Goal: Use online tool/utility

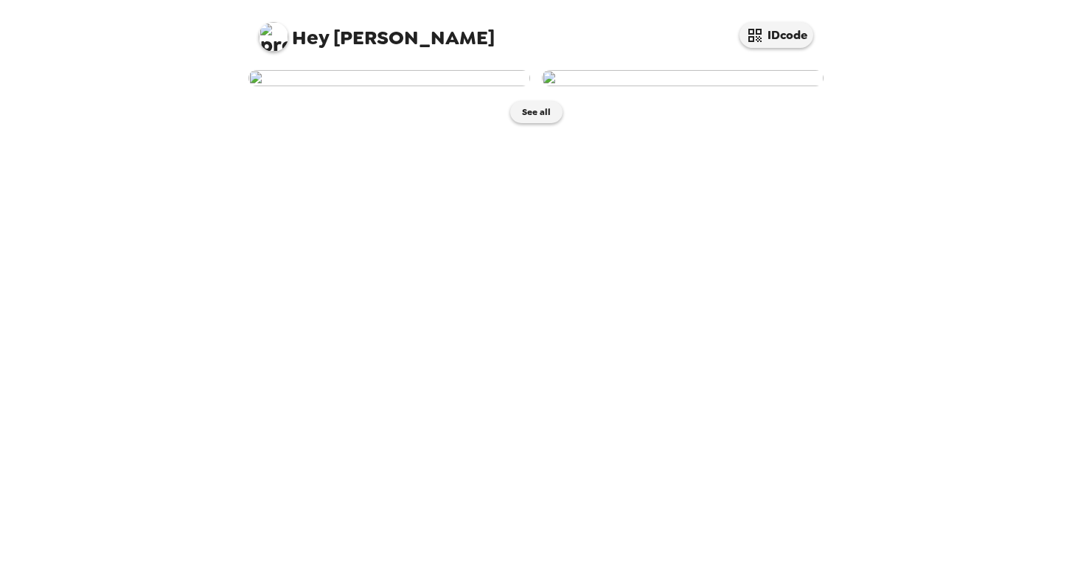
click at [447, 86] on img at bounding box center [389, 78] width 282 height 16
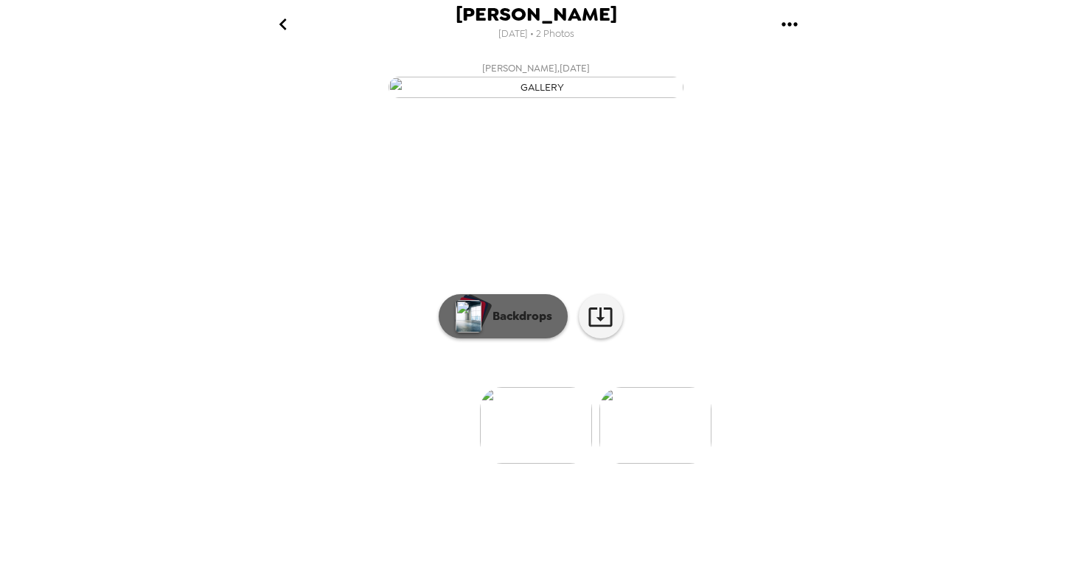
click at [541, 325] on p "Backdrops" at bounding box center [518, 316] width 67 height 18
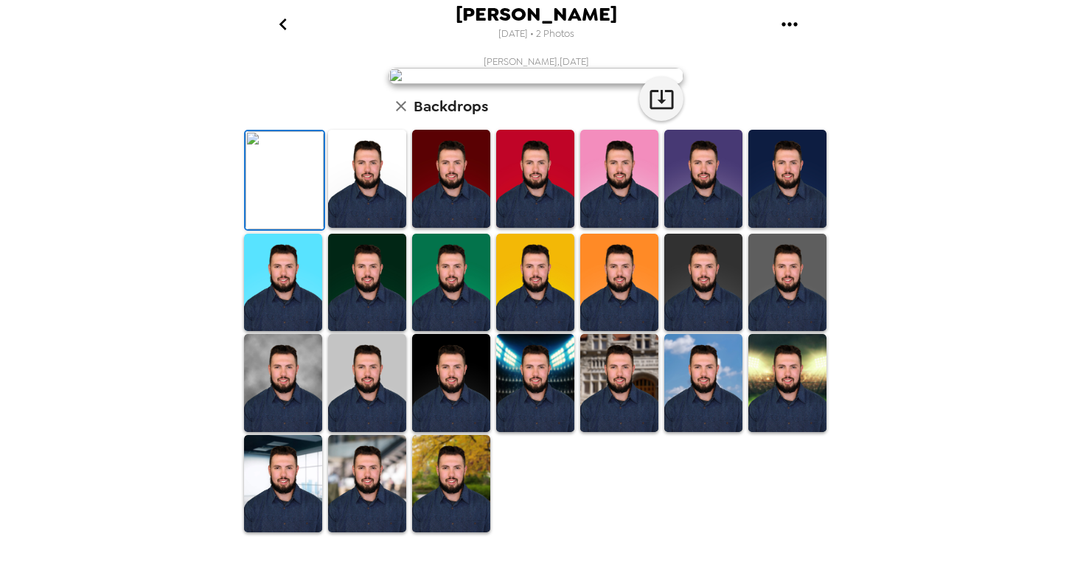
click at [695, 332] on img at bounding box center [703, 283] width 78 height 98
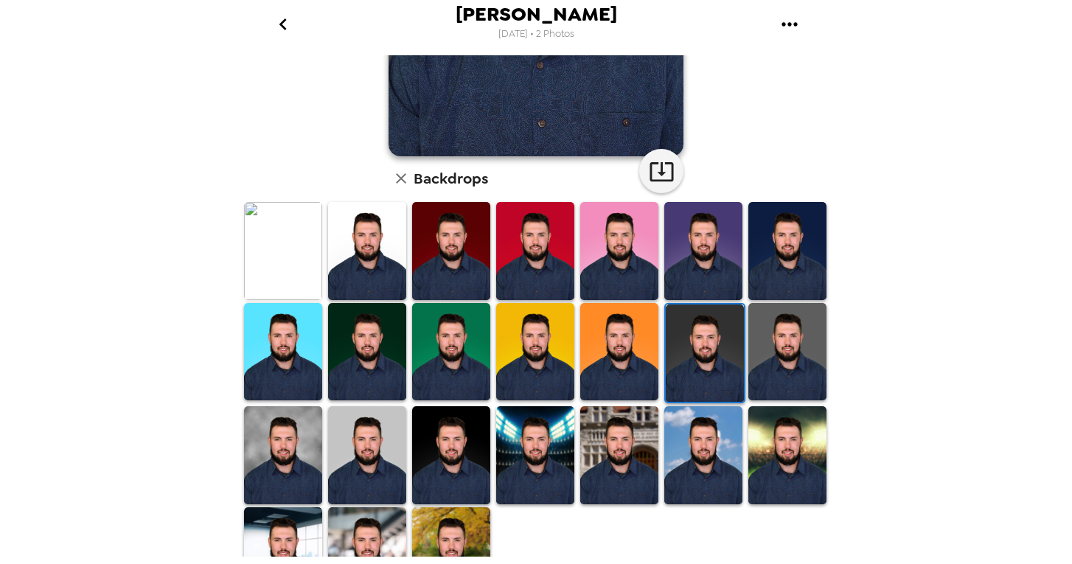
scroll to position [308, 0]
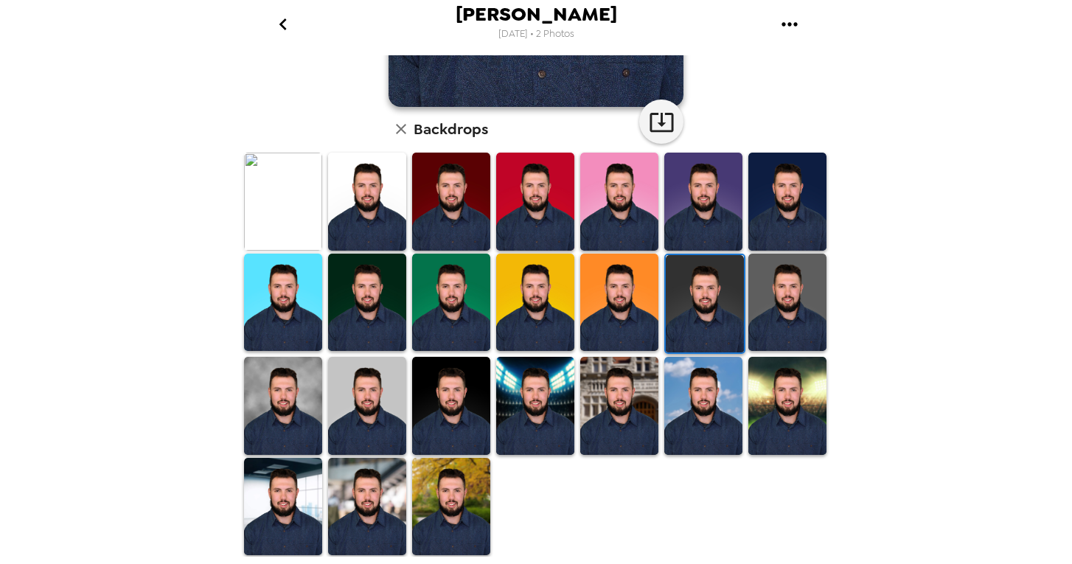
click at [309, 405] on img at bounding box center [283, 406] width 78 height 98
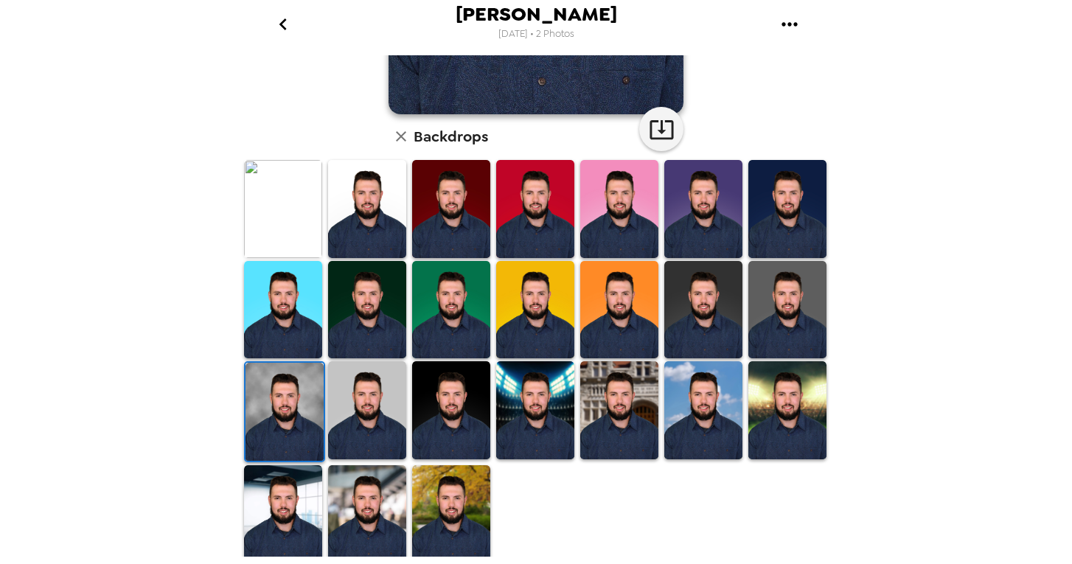
scroll to position [324, 0]
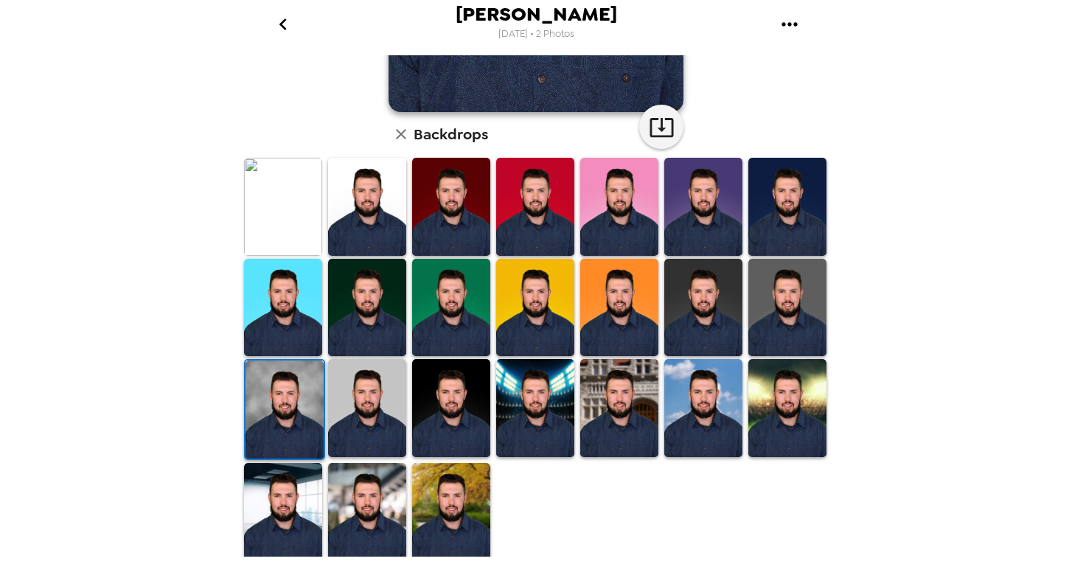
click at [383, 195] on img at bounding box center [367, 207] width 78 height 98
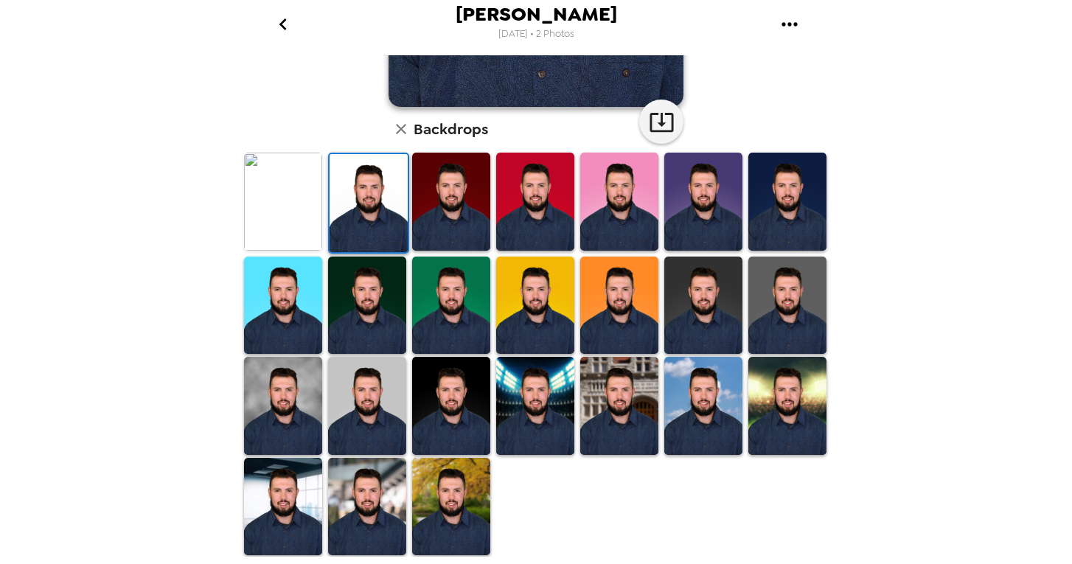
scroll to position [0, 0]
click at [464, 407] on img at bounding box center [451, 406] width 78 height 98
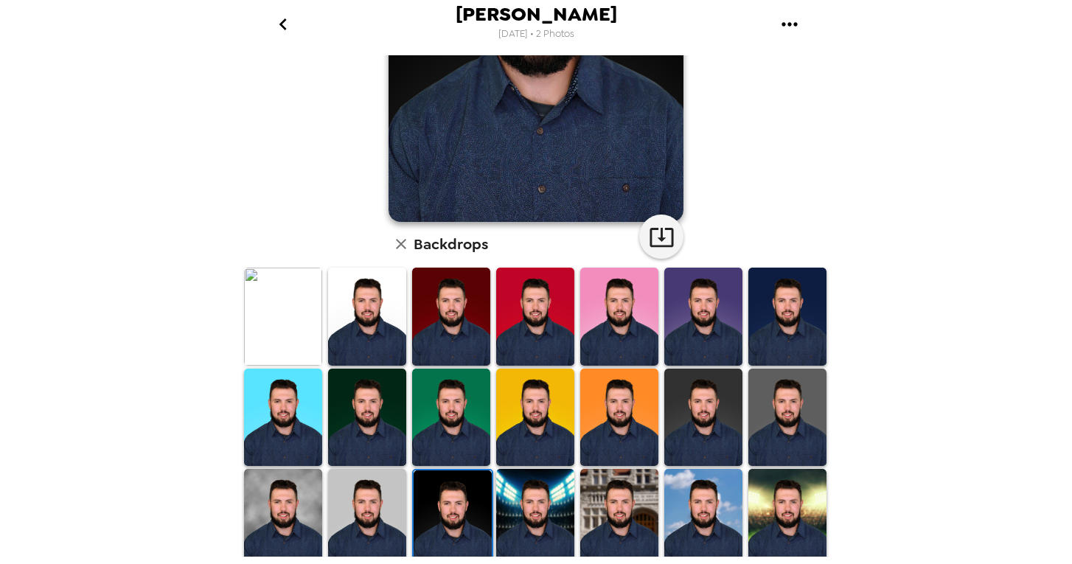
scroll to position [284, 0]
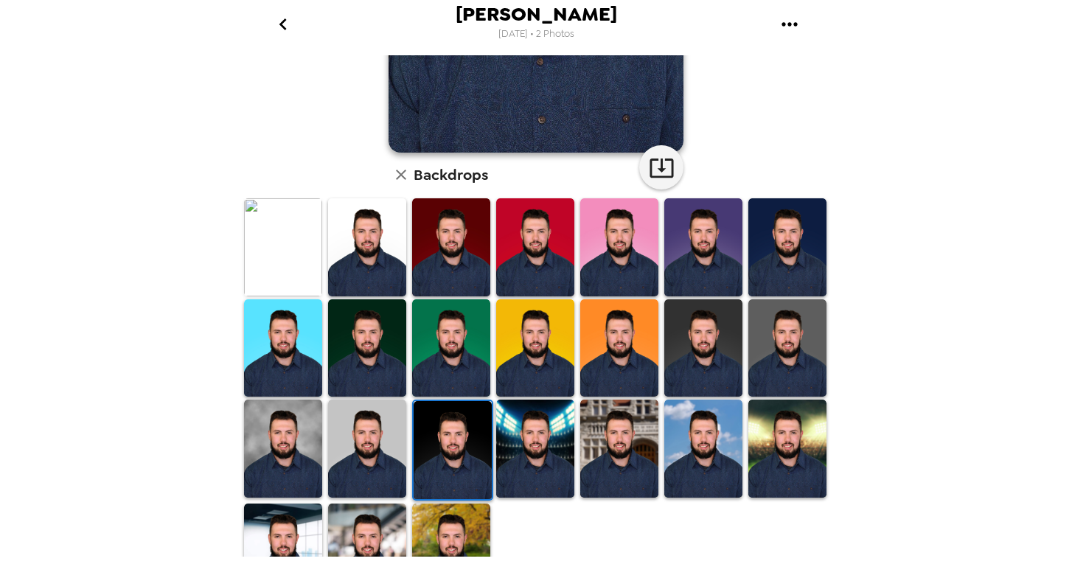
click at [719, 366] on img at bounding box center [703, 348] width 78 height 98
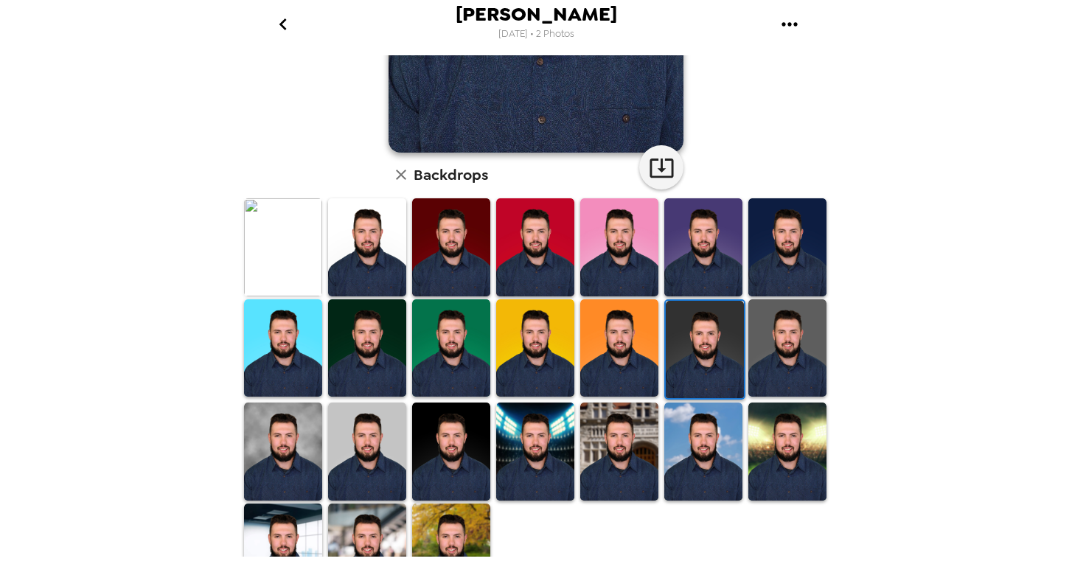
click at [781, 362] on img at bounding box center [787, 348] width 78 height 98
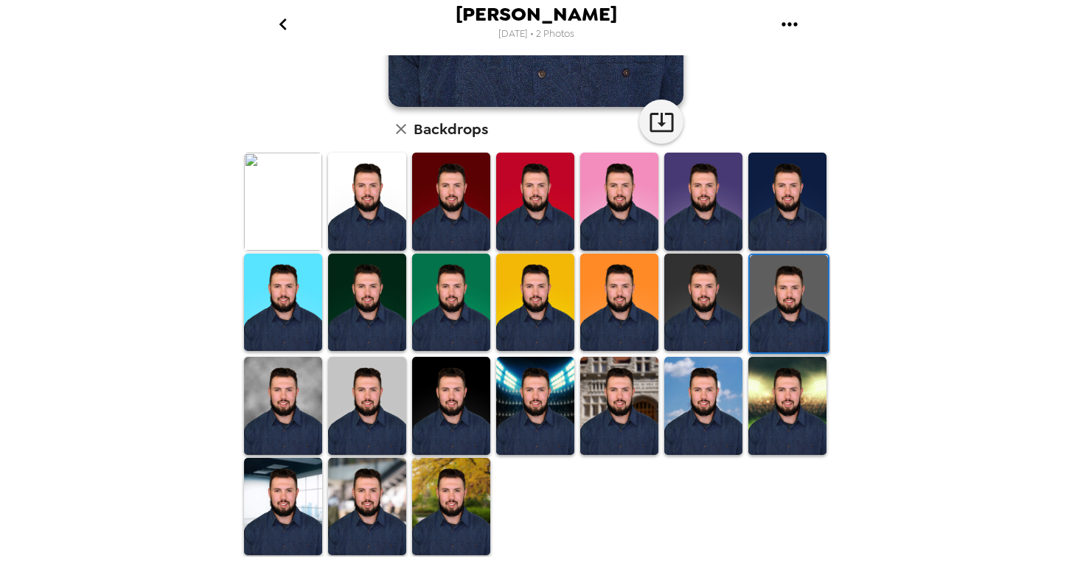
scroll to position [0, 0]
click at [621, 407] on img at bounding box center [619, 406] width 78 height 98
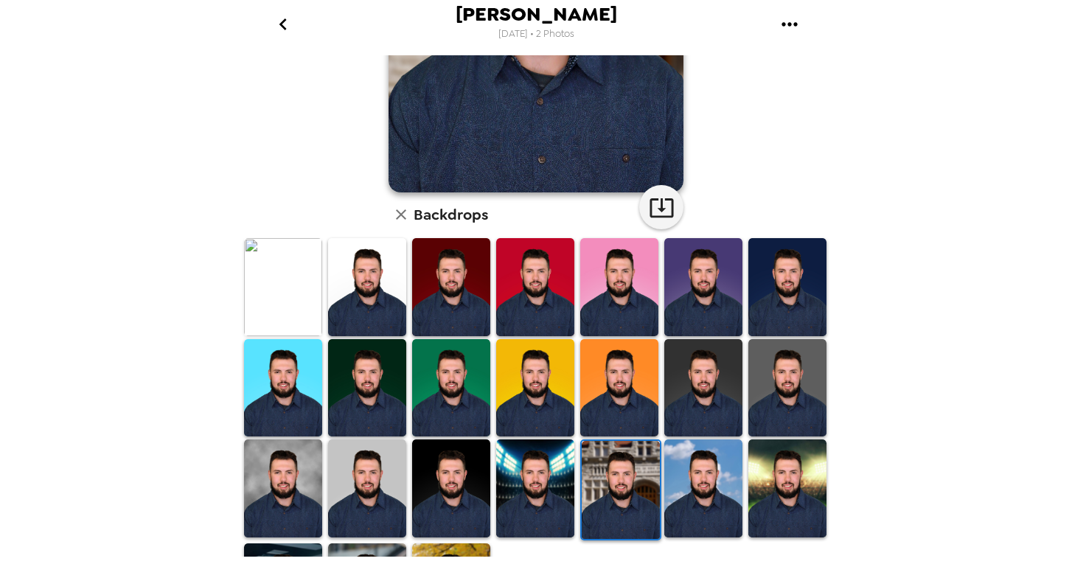
click at [804, 370] on img at bounding box center [787, 388] width 78 height 98
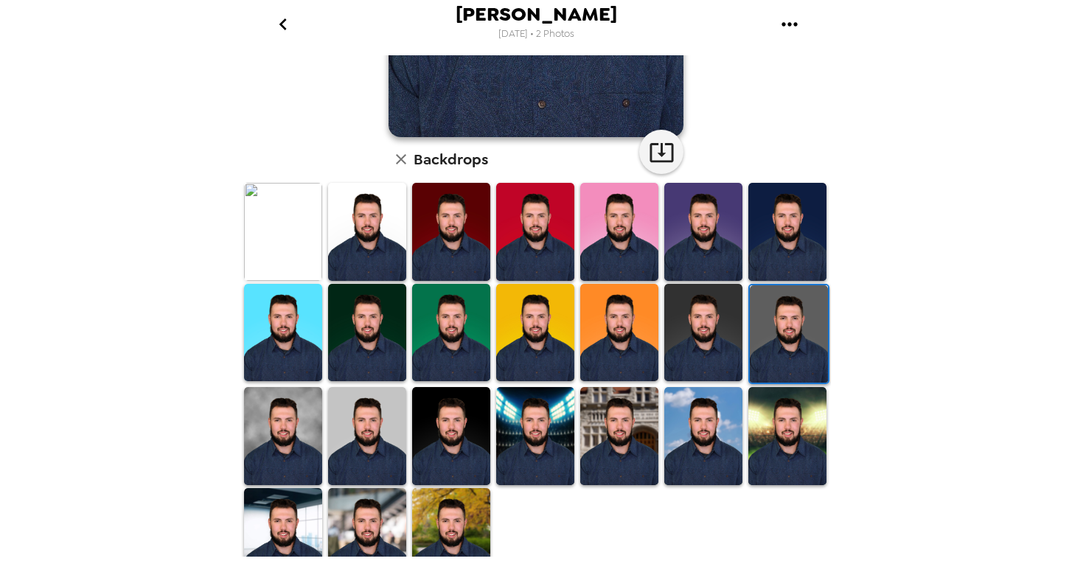
click at [374, 214] on img at bounding box center [367, 232] width 78 height 98
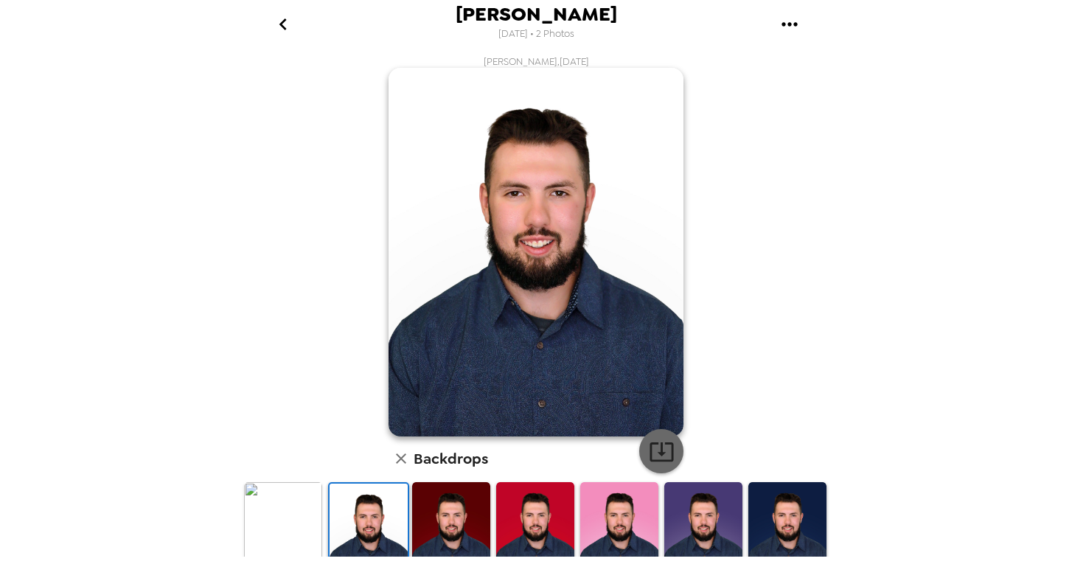
click at [662, 452] on icon "button" at bounding box center [661, 451] width 24 height 19
click at [293, 29] on icon "go back" at bounding box center [283, 25] width 24 height 24
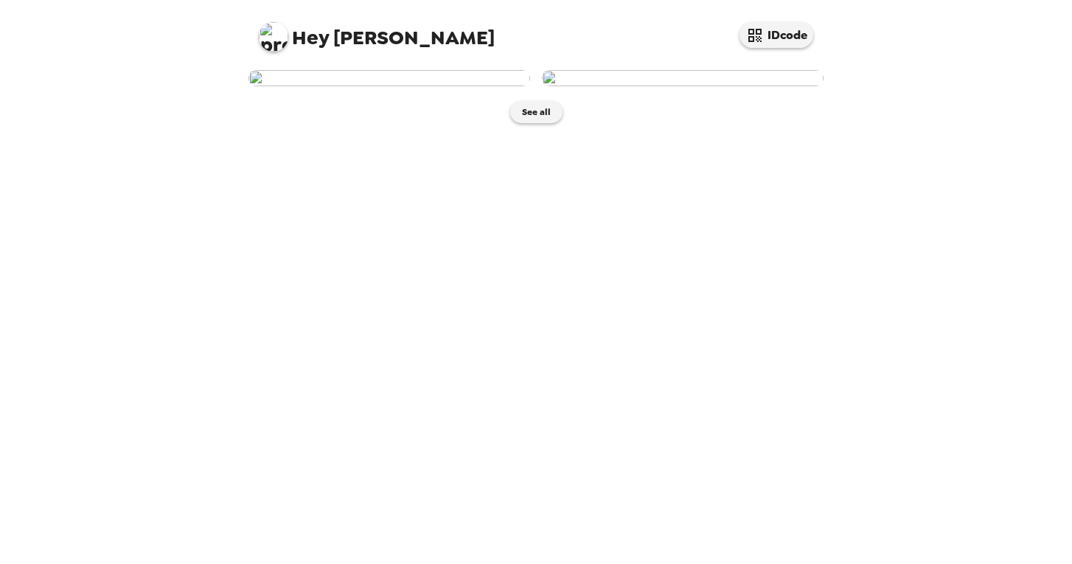
click at [455, 86] on img at bounding box center [389, 78] width 282 height 16
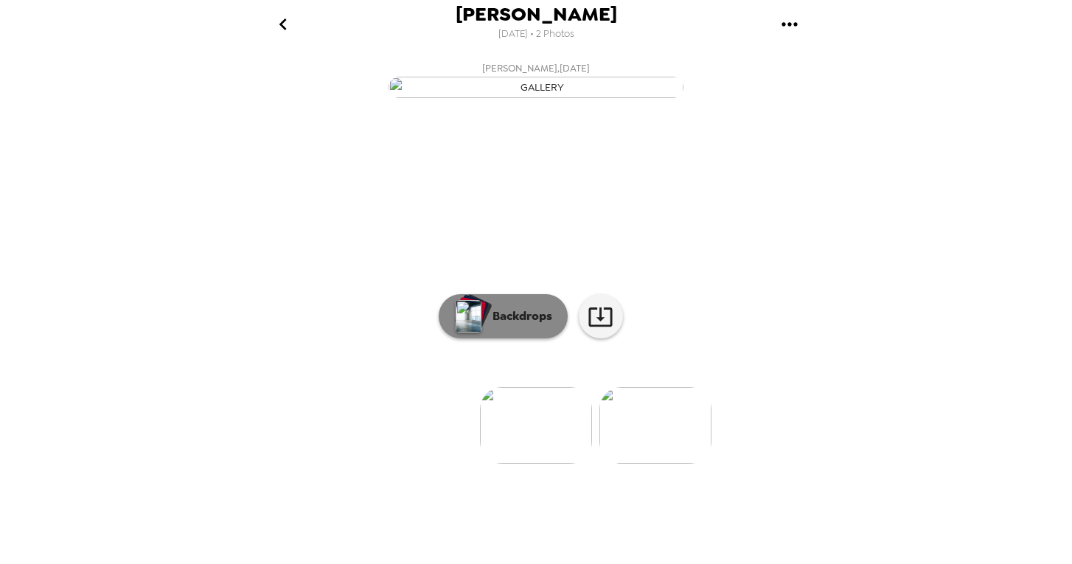
scroll to position [63, 0]
click at [534, 338] on button "Backdrops" at bounding box center [503, 316] width 129 height 44
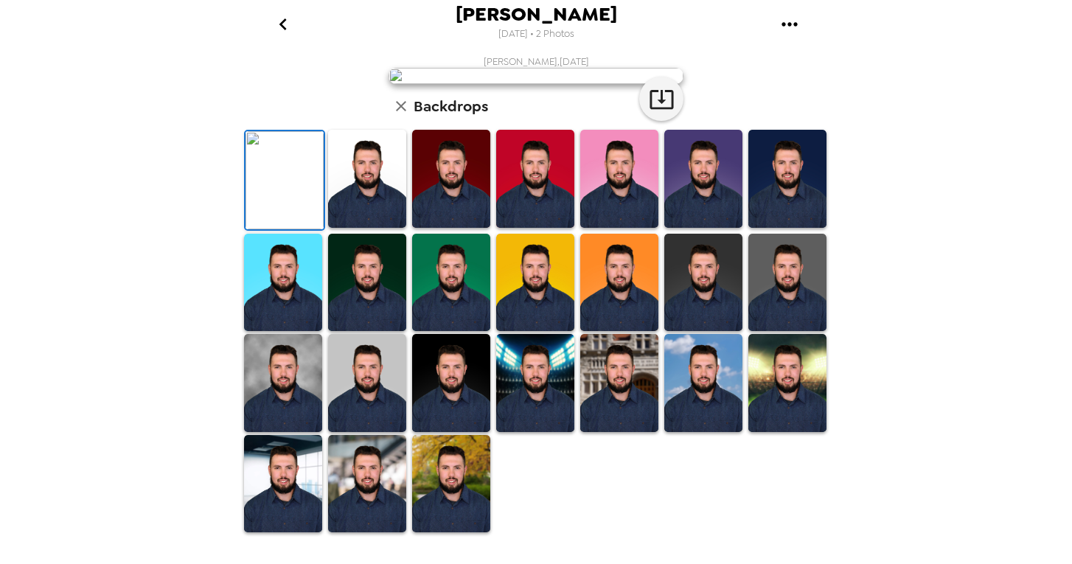
scroll to position [0, 0]
click at [642, 391] on img at bounding box center [619, 383] width 78 height 98
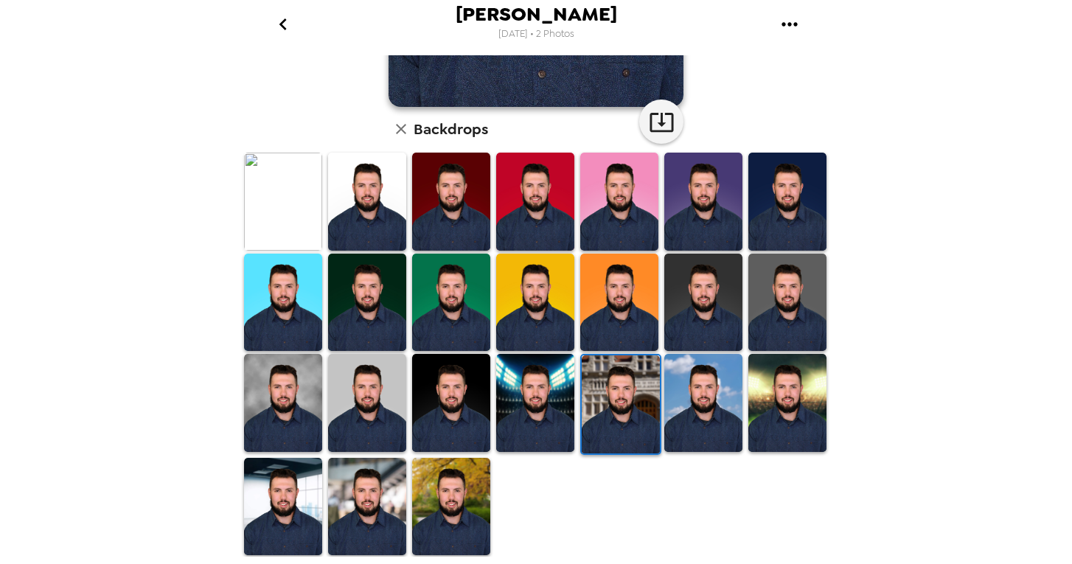
scroll to position [329, 0]
click at [357, 488] on img at bounding box center [367, 507] width 78 height 98
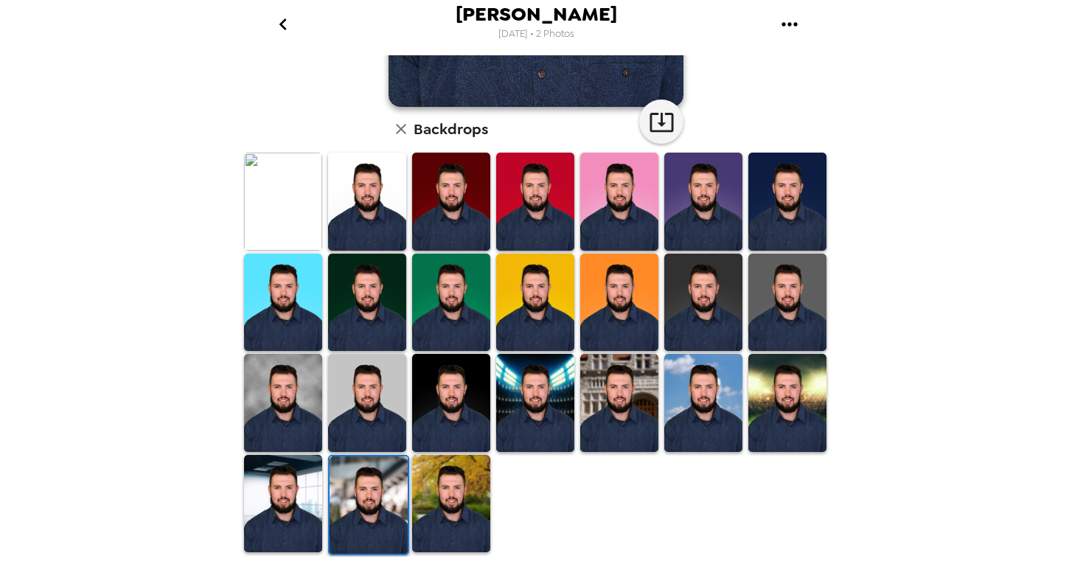
scroll to position [0, 0]
click at [302, 481] on img at bounding box center [283, 504] width 78 height 98
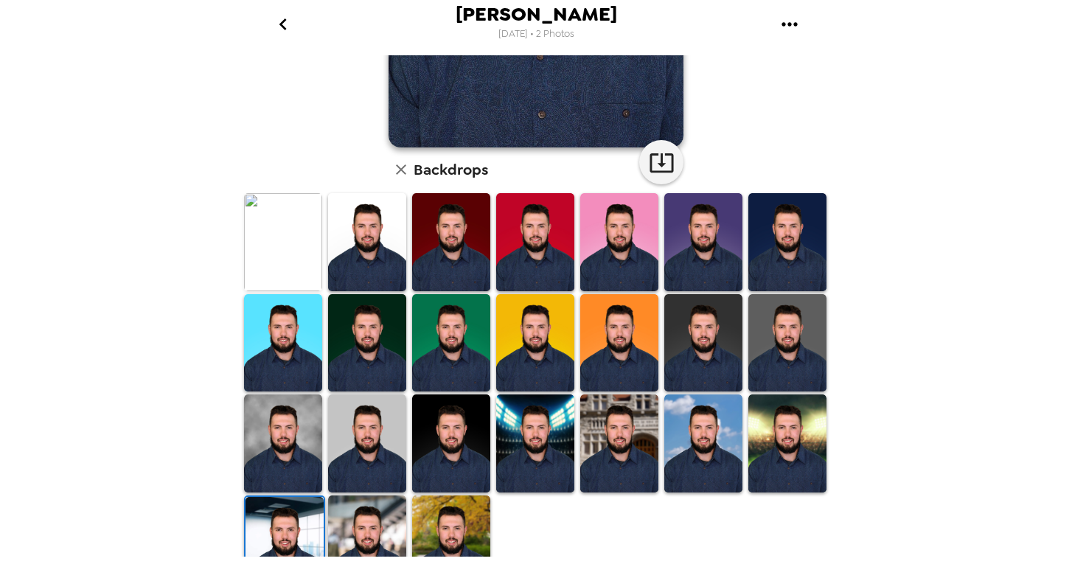
click at [592, 433] on img at bounding box center [619, 443] width 78 height 98
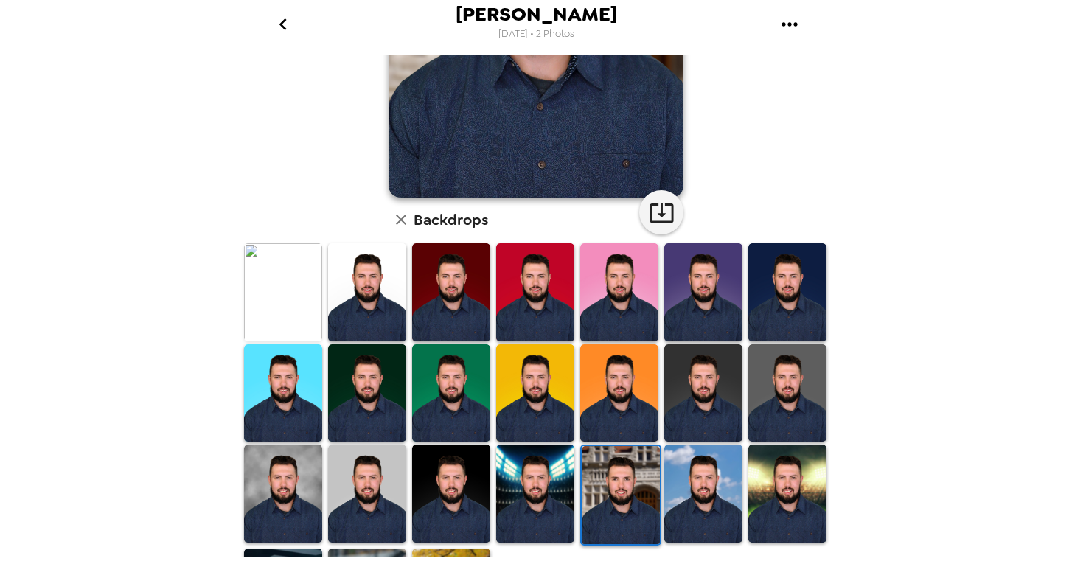
scroll to position [234, 0]
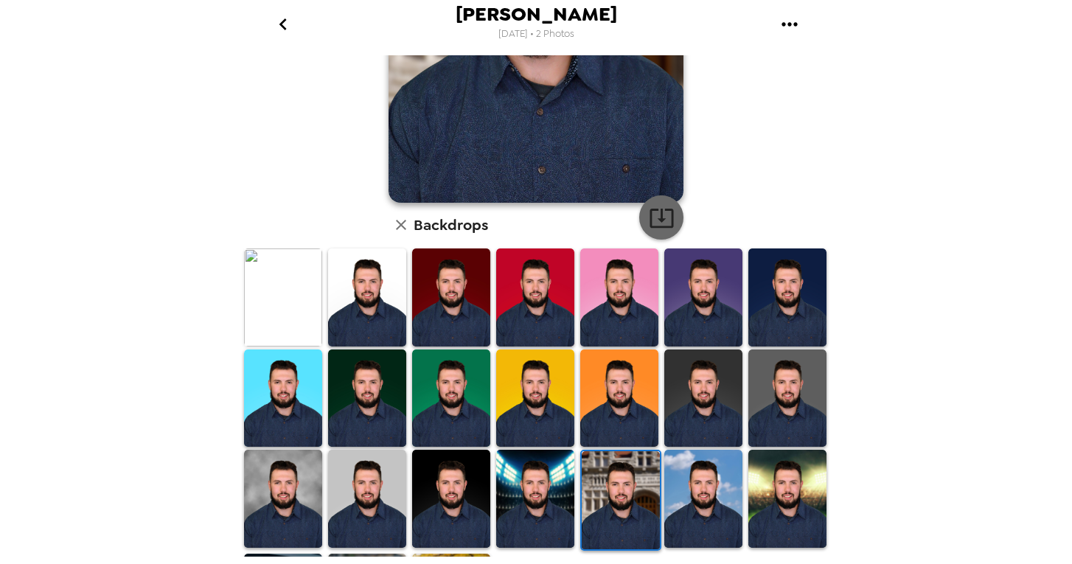
click at [661, 216] on icon "button" at bounding box center [661, 218] width 24 height 19
